Goal: Obtain resource: Obtain resource

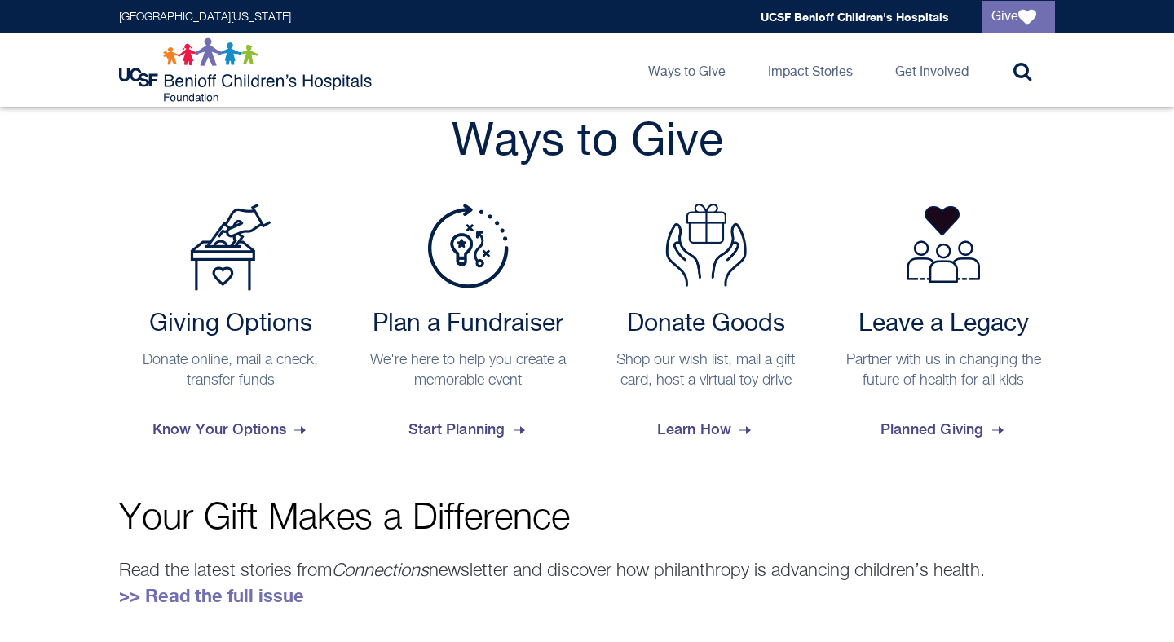
scroll to position [611, 0]
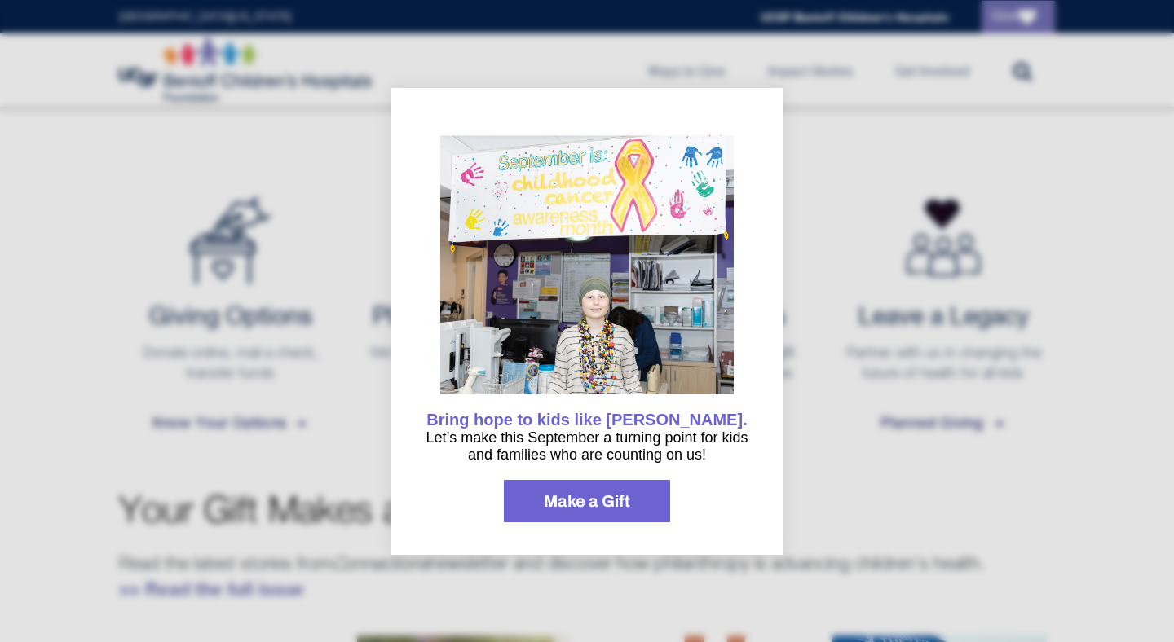
click at [840, 174] on div at bounding box center [587, 321] width 1174 height 642
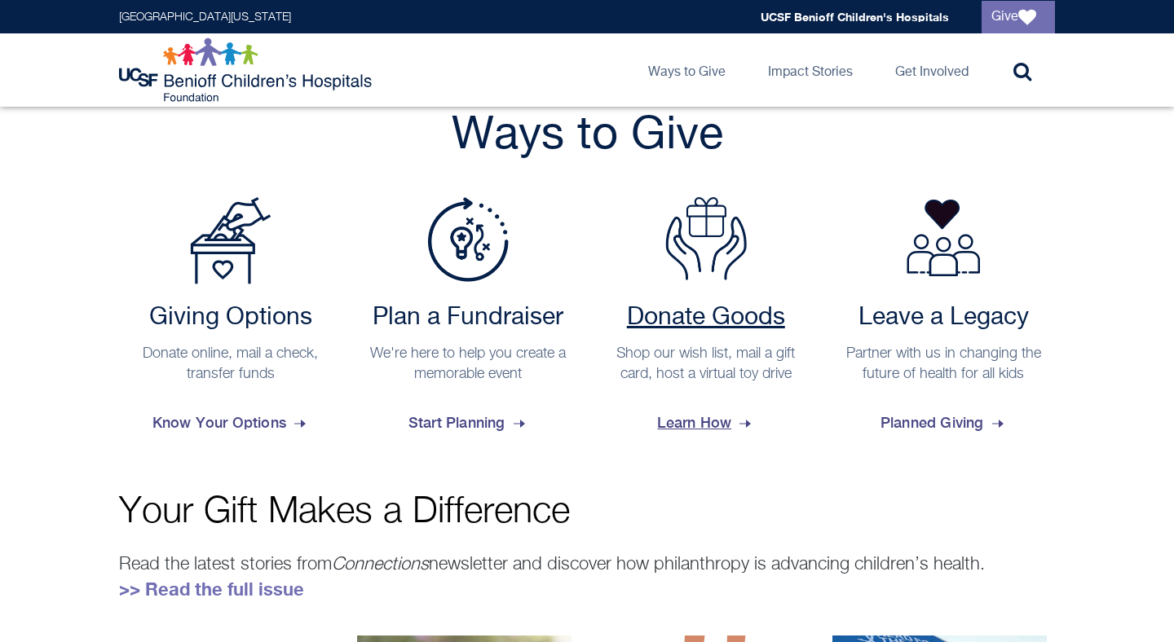
click at [713, 433] on span "Learn How" at bounding box center [705, 423] width 97 height 44
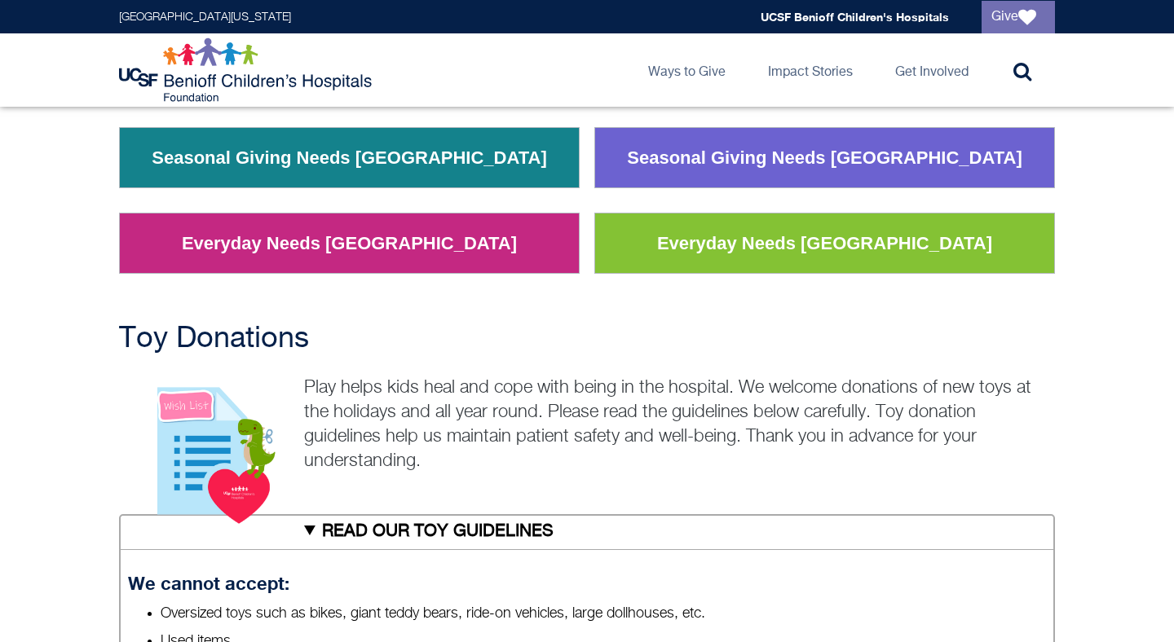
scroll to position [280, 0]
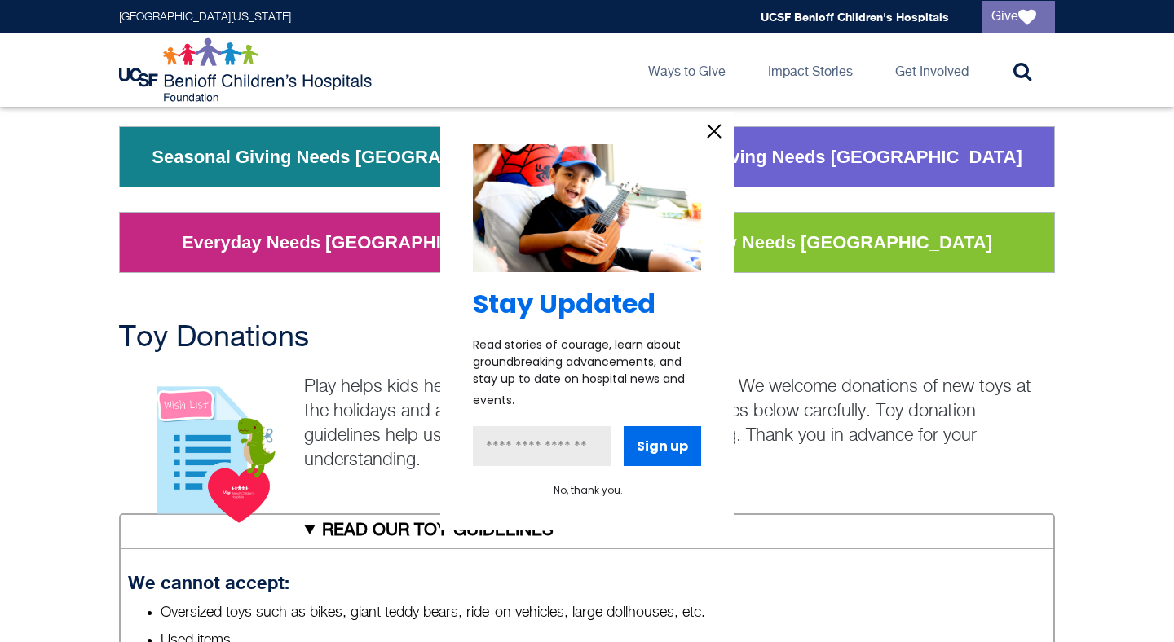
click at [714, 132] on icon "information" at bounding box center [714, 132] width 12 height 12
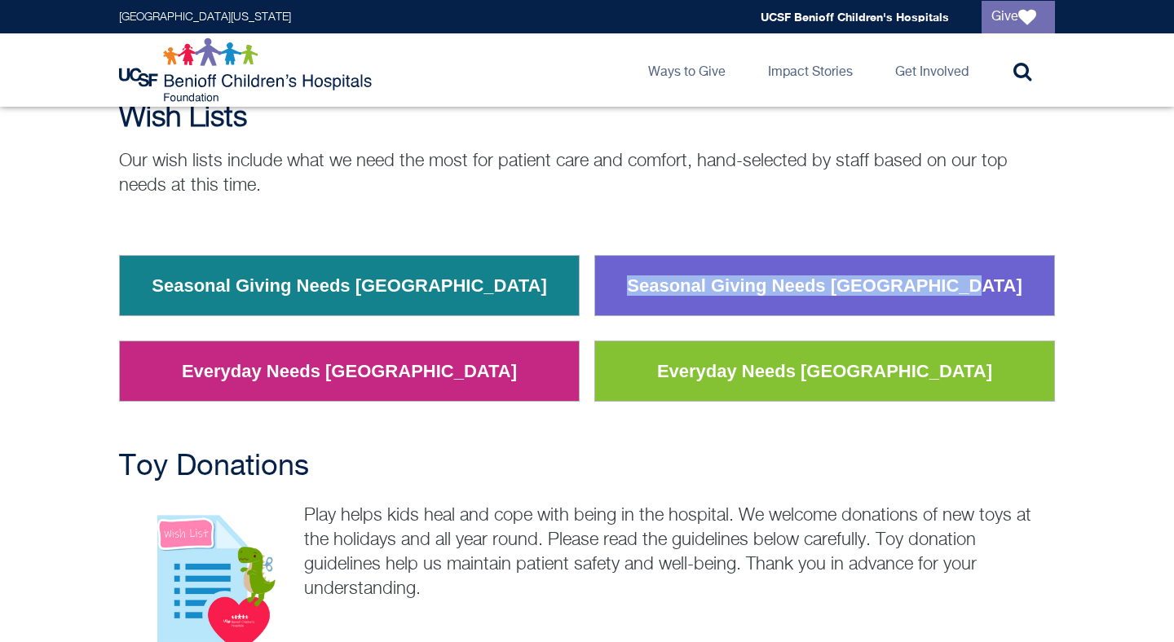
scroll to position [0, 0]
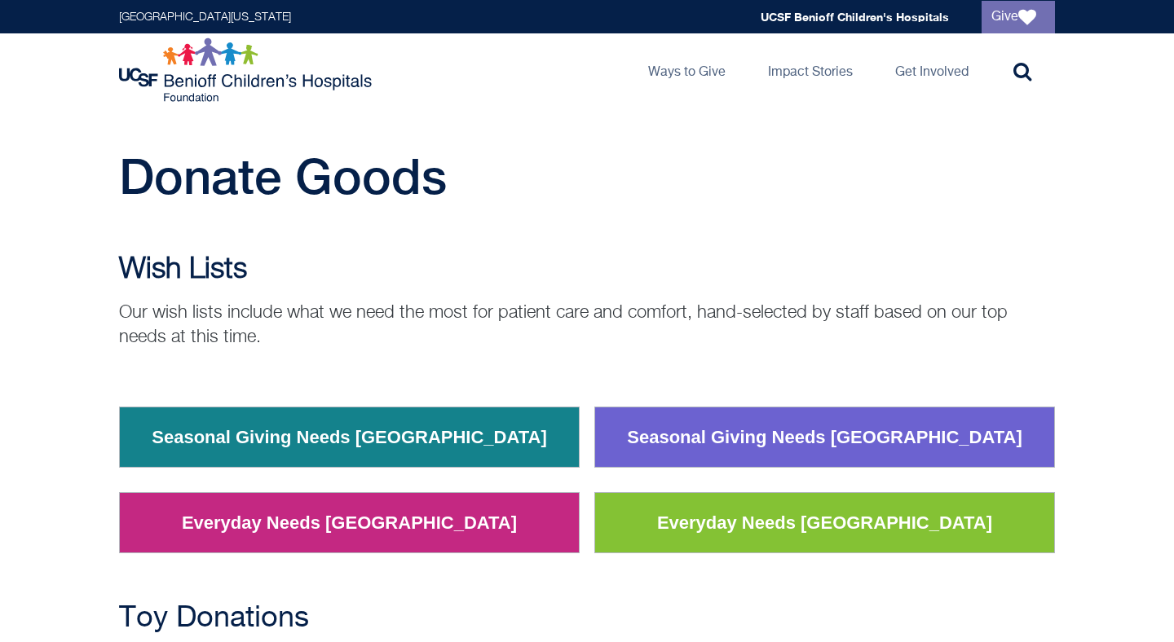
click at [772, 214] on div "Donate Goods" at bounding box center [586, 184] width 965 height 73
click at [355, 434] on link "Seasonal Giving Needs [GEOGRAPHIC_DATA]" at bounding box center [349, 438] width 420 height 42
